Goal: Find contact information: Obtain details needed to contact an individual or organization

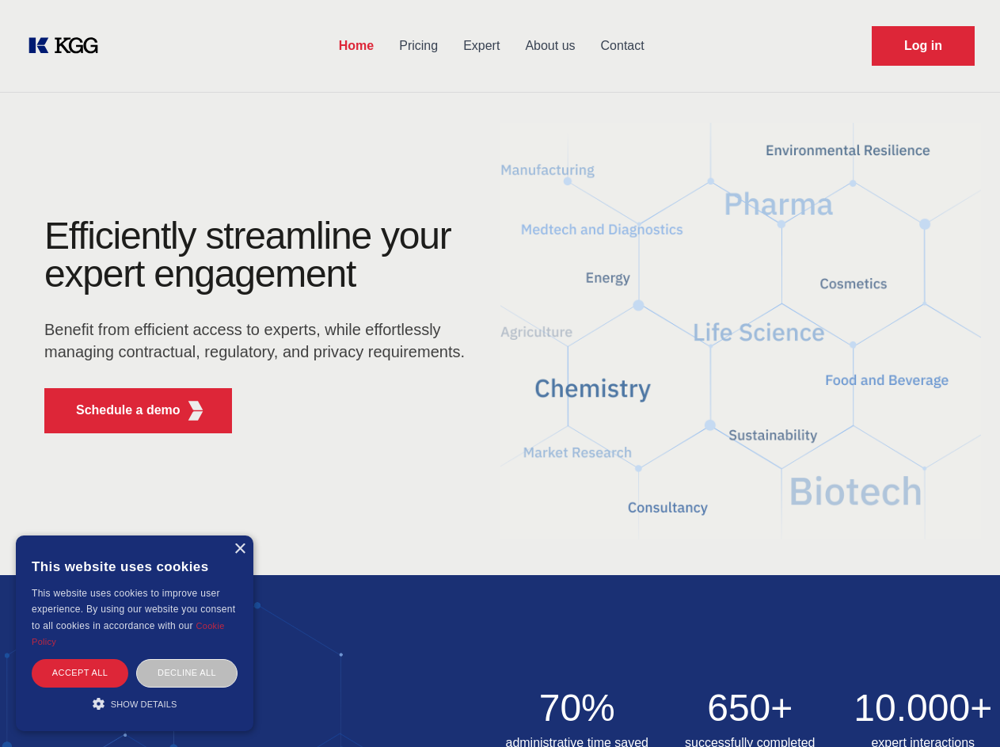
click at [500, 373] on div "Efficiently streamline your expert engagement Benefit from efficient access to …" at bounding box center [260, 331] width 482 height 229
click at [119, 410] on p "Schedule a demo" at bounding box center [128, 410] width 105 height 19
click at [239, 549] on div "× This website uses cookies This website uses cookies to improve user experienc…" at bounding box center [135, 633] width 238 height 196
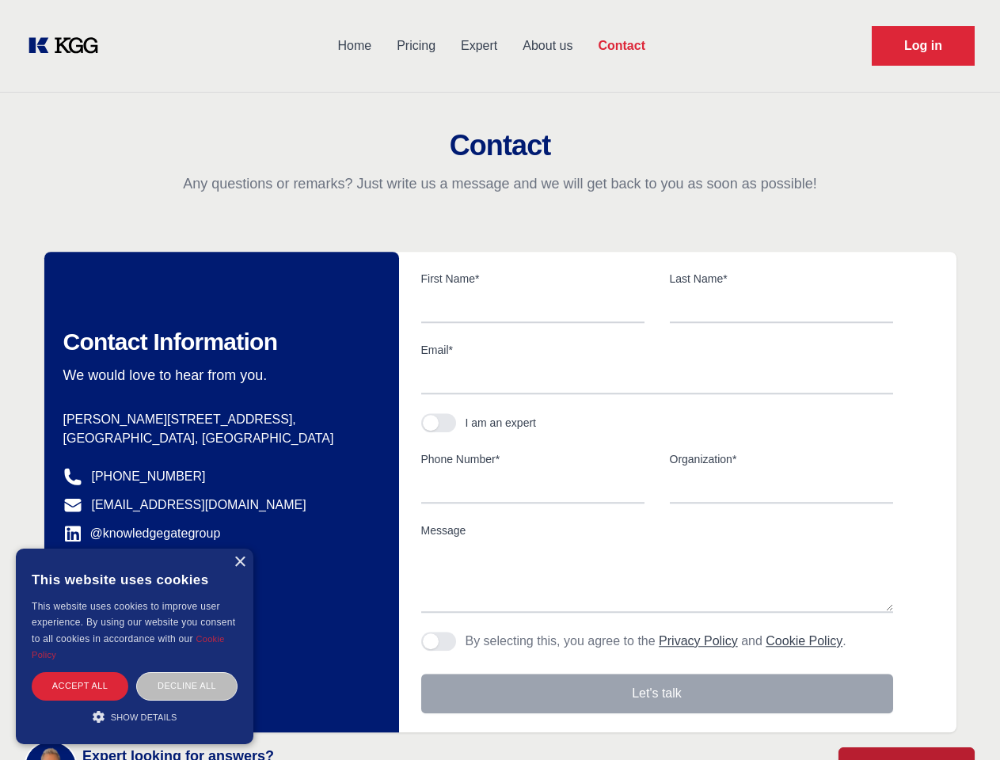
click at [80, 672] on div "Accept all" at bounding box center [80, 686] width 97 height 28
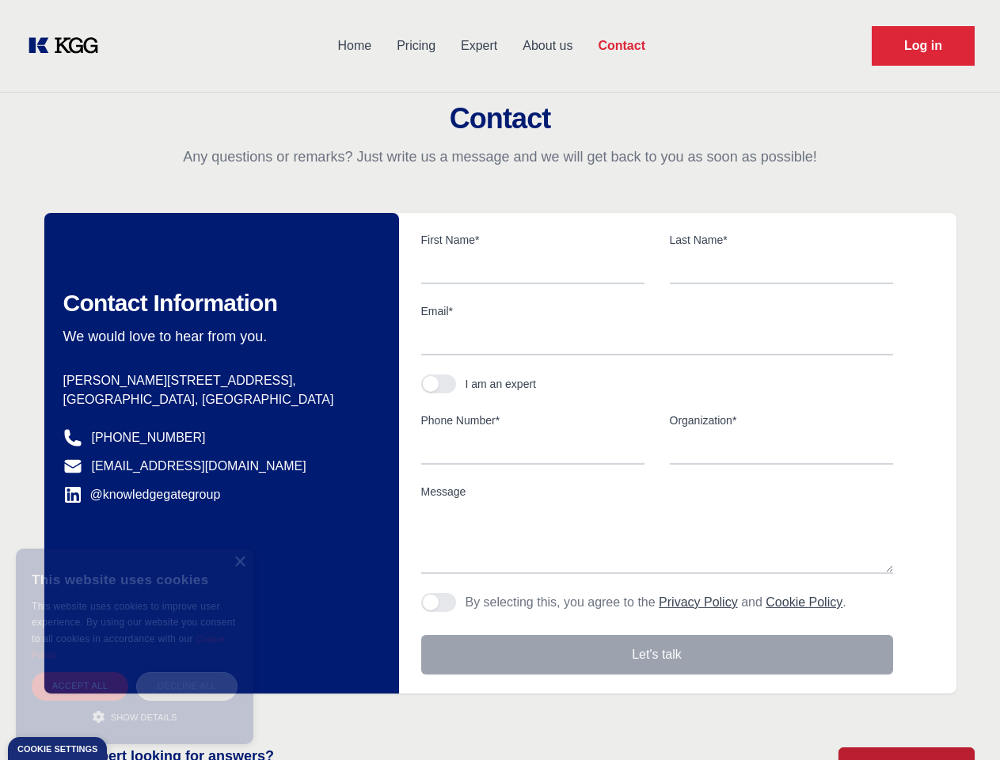
click at [187, 672] on div "Decline all" at bounding box center [186, 686] width 101 height 28
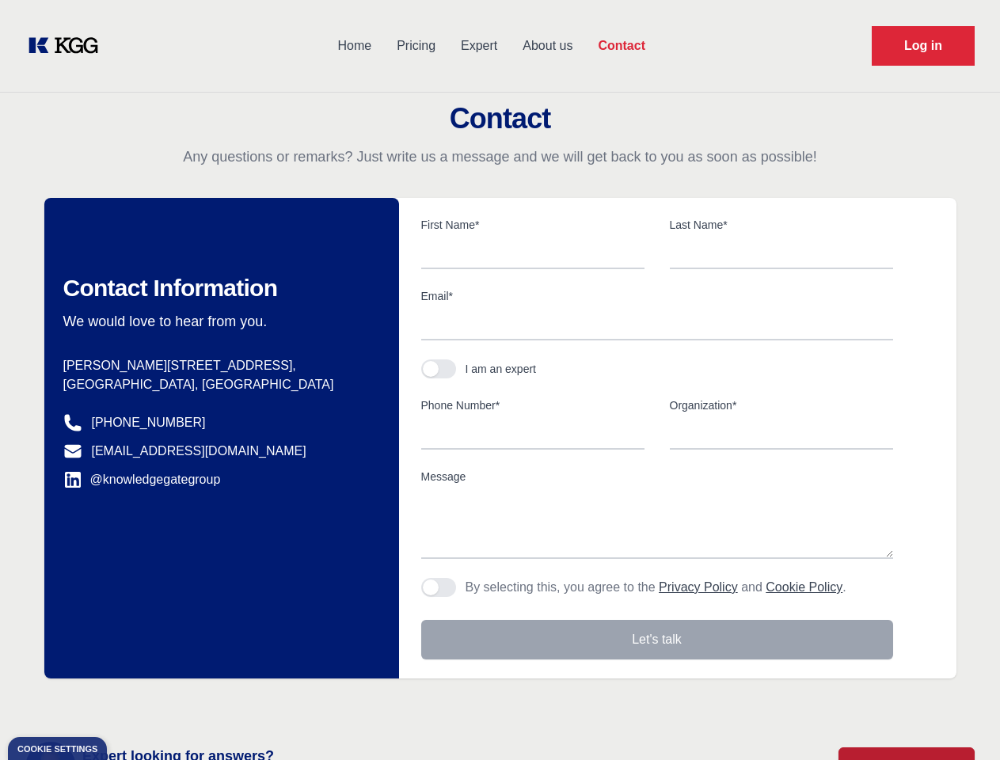
click at [135, 703] on main "Contact Any questions or remarks? Just write us a message and we will get back …" at bounding box center [500, 412] width 1000 height 824
